Goal: Find specific page/section: Find specific page/section

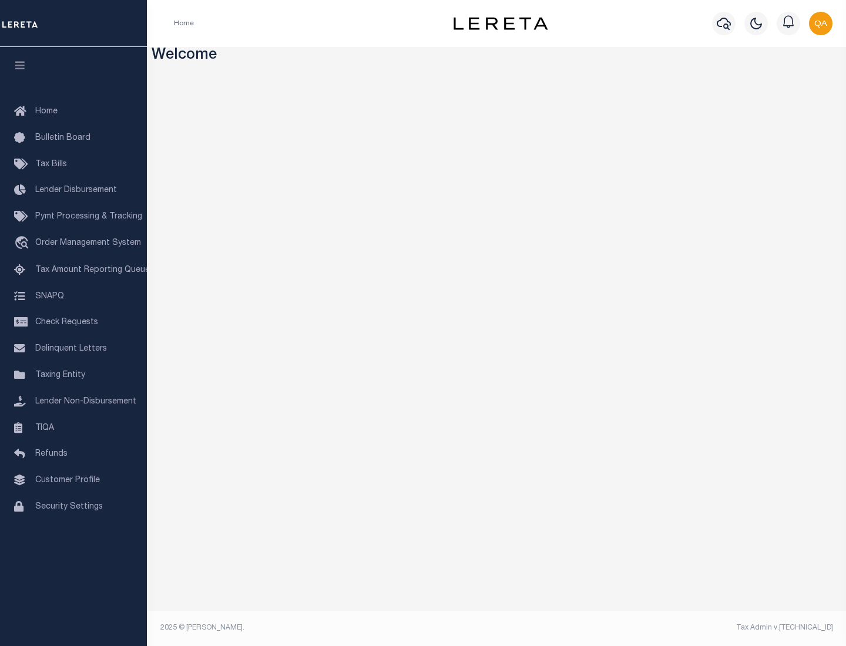
click at [73, 428] on link "TIQA" at bounding box center [73, 428] width 147 height 26
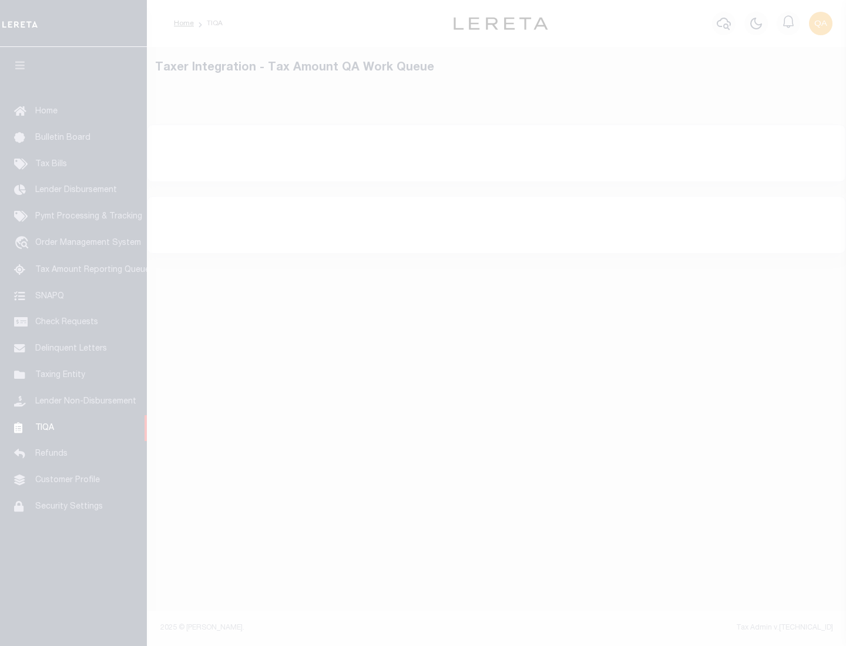
select select "200"
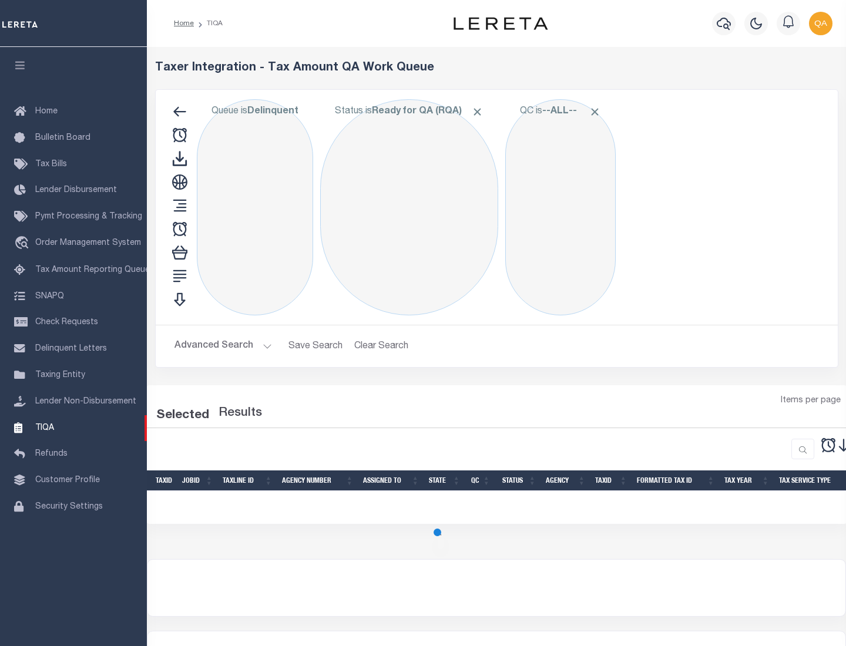
select select "200"
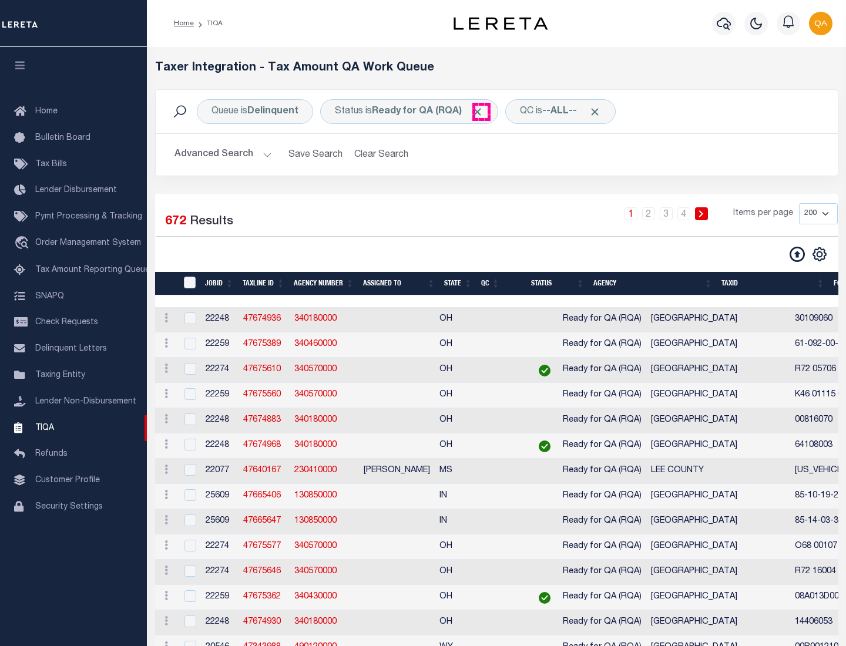
click at [481, 112] on span "Click to Remove" at bounding box center [477, 112] width 12 height 12
